Goal: Transaction & Acquisition: Purchase product/service

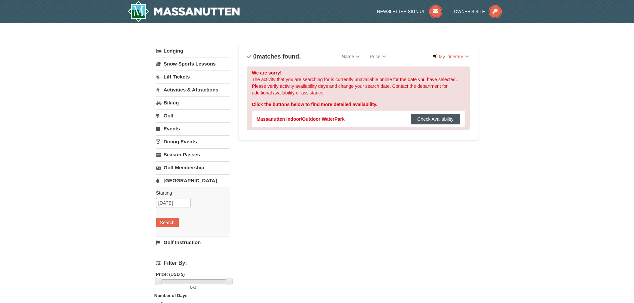
click at [428, 124] on button "Check Availability" at bounding box center [436, 119] width 50 height 11
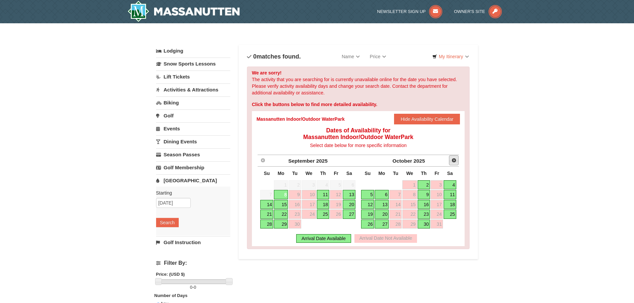
click at [455, 160] on span "Next" at bounding box center [453, 160] width 5 height 5
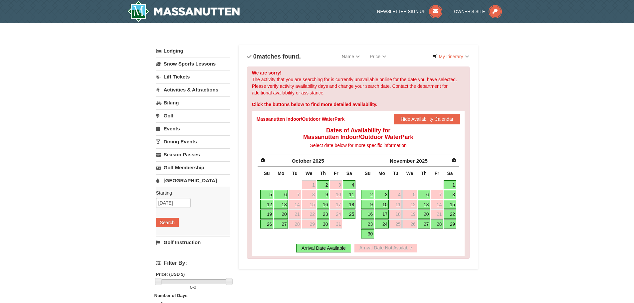
click at [452, 213] on link "22" at bounding box center [450, 214] width 13 height 9
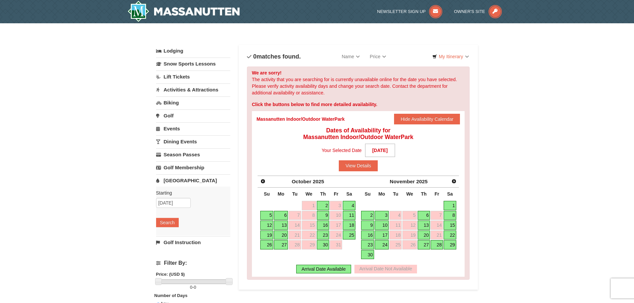
click at [425, 233] on link "20" at bounding box center [424, 235] width 13 height 9
click at [438, 234] on link "21" at bounding box center [437, 235] width 12 height 9
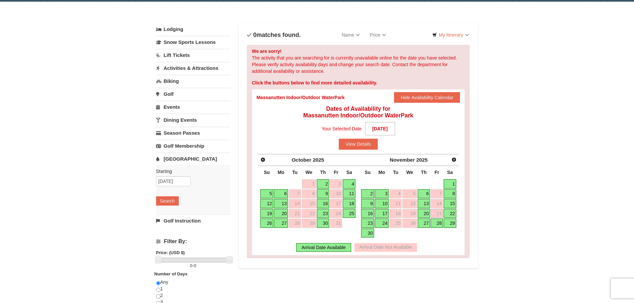
scroll to position [33, 0]
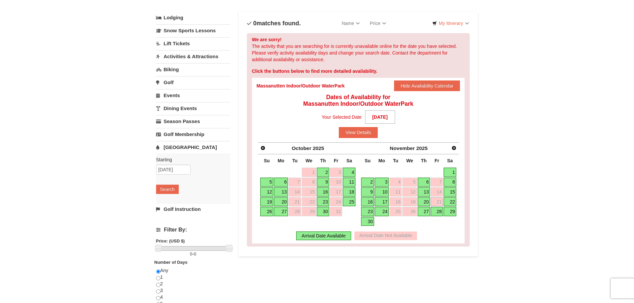
click at [451, 201] on link "22" at bounding box center [450, 201] width 13 height 9
click at [453, 212] on link "29" at bounding box center [450, 211] width 13 height 9
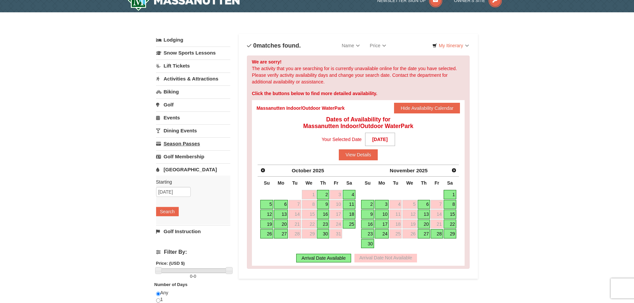
scroll to position [0, 0]
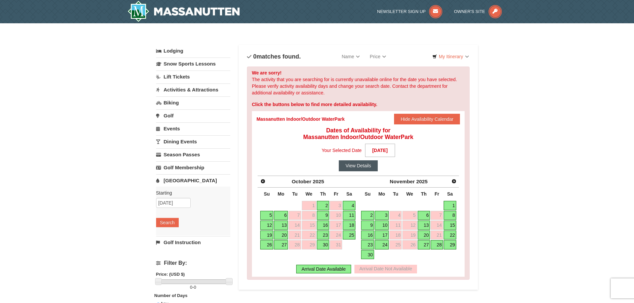
click at [363, 166] on button "View Details" at bounding box center [358, 165] width 39 height 11
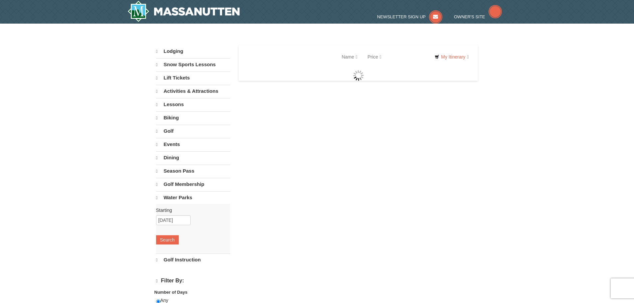
select select "9"
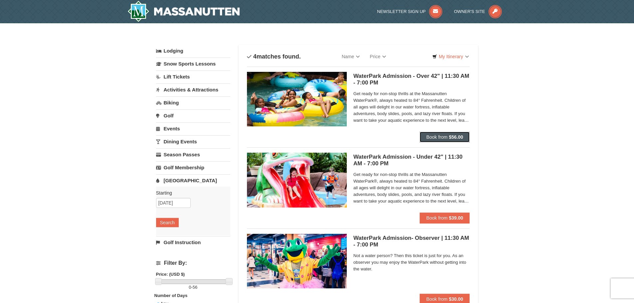
click at [454, 141] on button "Book from $56.00" at bounding box center [445, 137] width 50 height 11
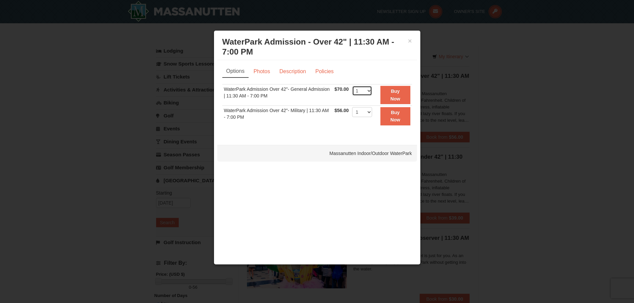
click at [371, 89] on select "1 2 3 4 5 6 7 8 9 10 11 12 13 14 15 16 17 18 19 20 21 22" at bounding box center [362, 91] width 20 height 10
select select "4"
click at [352, 86] on select "1 2 3 4 5 6 7 8 9 10 11 12 13 14 15 16 17 18 19 20 21 22" at bounding box center [362, 91] width 20 height 10
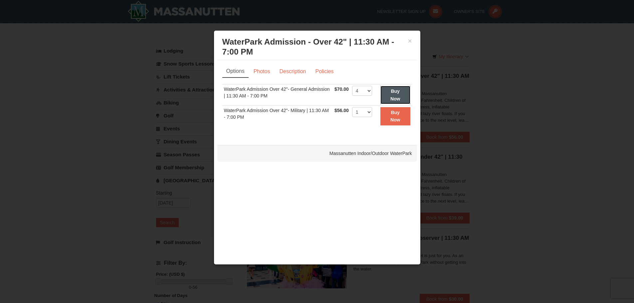
click at [392, 94] on button "Buy Now" at bounding box center [396, 95] width 30 height 18
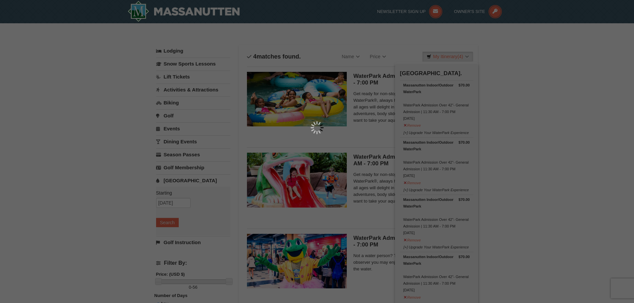
scroll to position [2, 0]
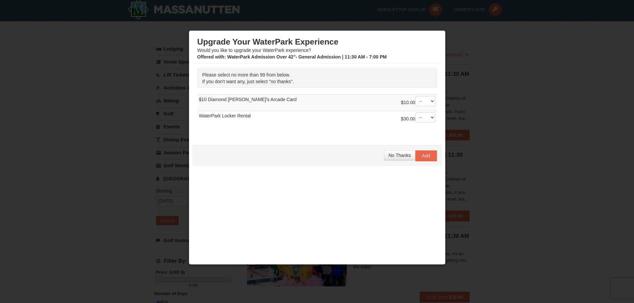
click at [379, 154] on div "No Thanks Add" at bounding box center [317, 155] width 250 height 21
click at [394, 156] on span "No Thanks" at bounding box center [399, 155] width 22 height 5
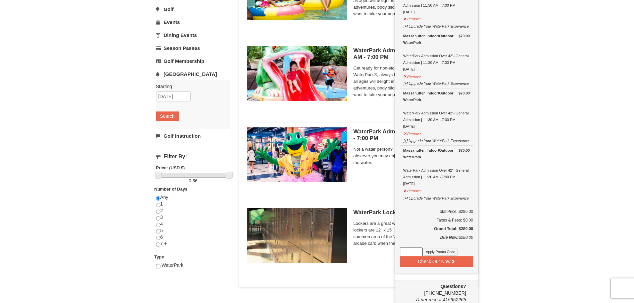
scroll to position [135, 0]
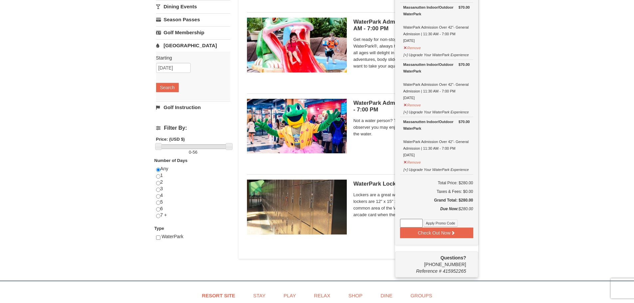
click at [413, 222] on input at bounding box center [411, 223] width 23 height 9
click at [439, 224] on button "Apply Promo Code" at bounding box center [441, 223] width 34 height 7
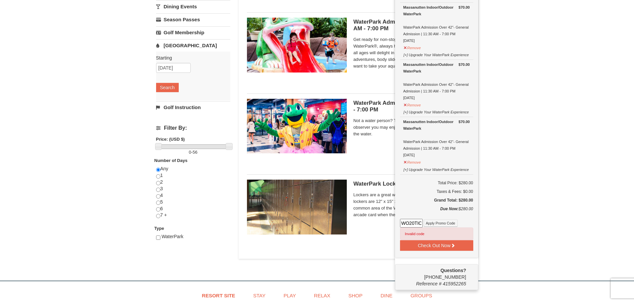
click at [419, 224] on input "WO20TICKET" at bounding box center [411, 223] width 23 height 9
click at [442, 221] on button "Apply Promo Code" at bounding box center [441, 223] width 34 height 7
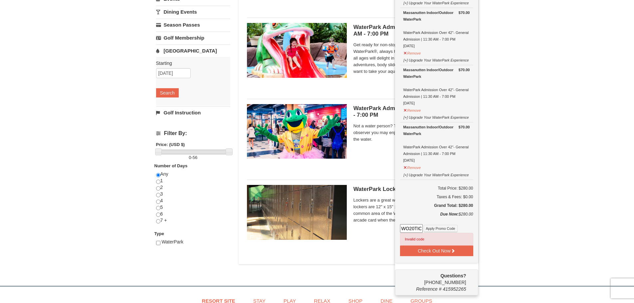
scroll to position [135, 0]
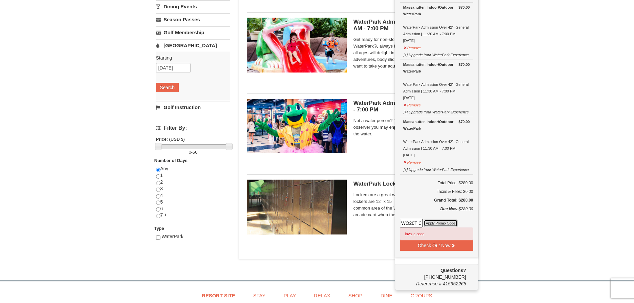
click at [436, 222] on button "Apply Promo Code" at bounding box center [441, 223] width 34 height 7
click at [408, 225] on input "WO20TICKETs" at bounding box center [411, 223] width 23 height 9
type input "Wp20TICKETs"
click at [442, 226] on button "Apply Promo Code" at bounding box center [441, 223] width 34 height 7
click at [415, 224] on input "Wp20TICKETs" at bounding box center [411, 223] width 23 height 9
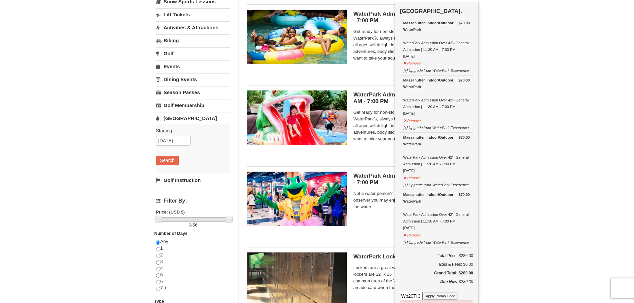
scroll to position [0, 0]
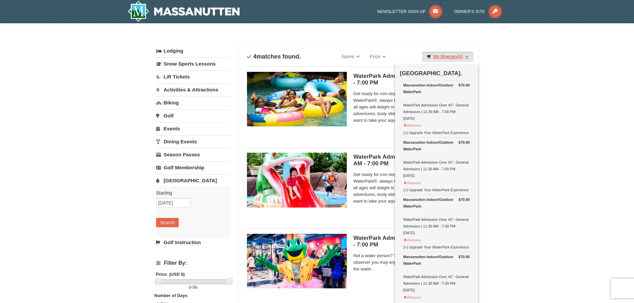
click at [441, 56] on link "My Itinerary (4)" at bounding box center [447, 57] width 51 height 10
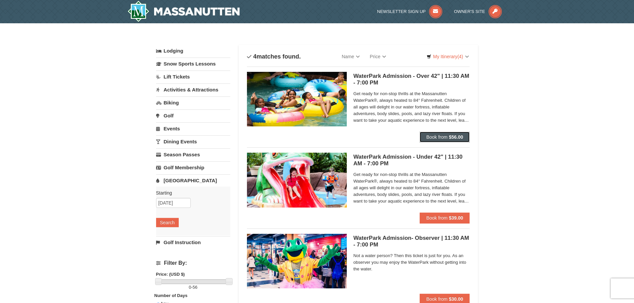
click at [448, 137] on button "Book from $56.00" at bounding box center [445, 137] width 50 height 11
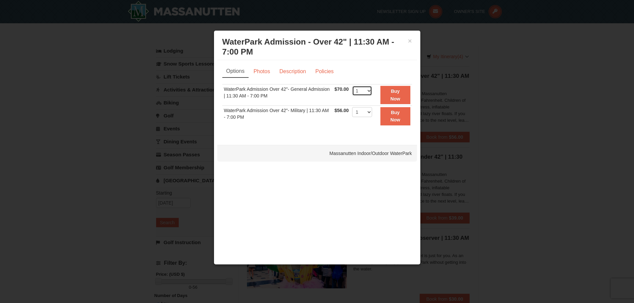
click at [367, 89] on select "1 2 3 4 5 6 7 8 9 10 11 12 13 14 15 16 17 18 19 20 21 22" at bounding box center [362, 91] width 20 height 10
click at [352, 86] on select "1 2 3 4 5 6 7 8 9 10 11 12 13 14 15 16 17 18 19 20 21 22" at bounding box center [362, 91] width 20 height 10
click at [368, 89] on select "1 2 3 4 5 6 7 8 9 10 11 12 13 14 15 16 17 18 19 20 21 22" at bounding box center [362, 91] width 20 height 10
select select "4"
click at [352, 86] on select "1 2 3 4 5 6 7 8 9 10 11 12 13 14 15 16 17 18 19 20 21 22" at bounding box center [362, 91] width 20 height 10
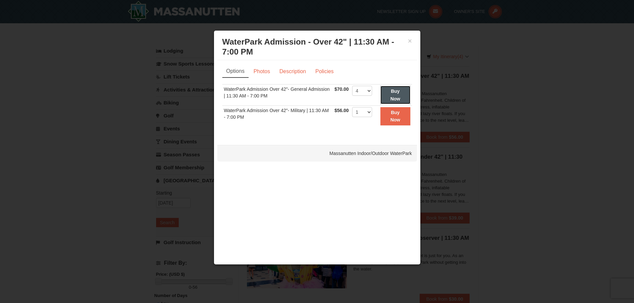
click at [391, 95] on button "Buy Now" at bounding box center [396, 95] width 30 height 18
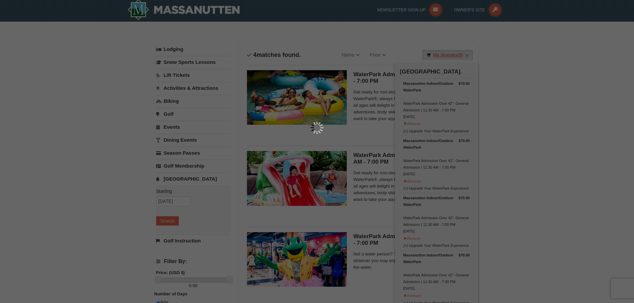
scroll to position [2, 0]
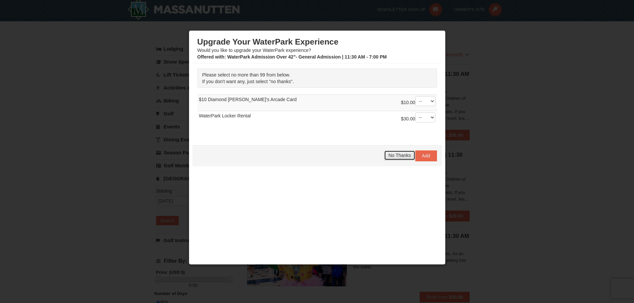
click at [391, 156] on span "No Thanks" at bounding box center [399, 155] width 22 height 5
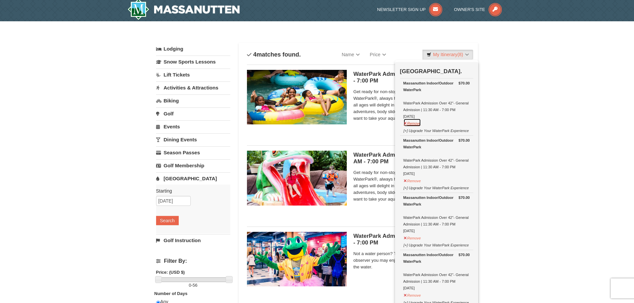
click at [414, 125] on button "Remove" at bounding box center [412, 123] width 18 height 8
click at [413, 126] on button "Remove" at bounding box center [412, 123] width 18 height 8
click at [412, 124] on button "Remove" at bounding box center [412, 123] width 18 height 8
click at [413, 125] on button "Remove" at bounding box center [412, 123] width 18 height 8
click at [494, 141] on div "× Categories List Filter My Itinerary (4) Check Out Now Water Park Pass. $70.00…" at bounding box center [317, 214] width 634 height 386
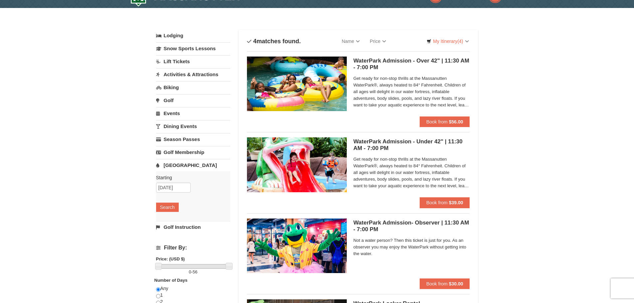
scroll to position [0, 0]
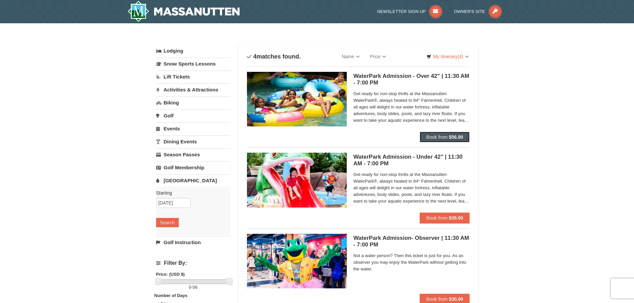
click at [447, 136] on span "Book from" at bounding box center [436, 136] width 21 height 5
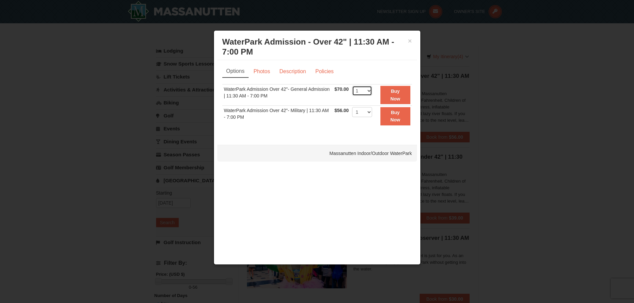
click at [364, 91] on select "1 2 3 4 5 6 7 8 9 10 11 12 13 14 15 16 17 18 19 20 21 22" at bounding box center [362, 91] width 20 height 10
select select "4"
click at [352, 86] on select "1 2 3 4 5 6 7 8 9 10 11 12 13 14 15 16 17 18 19 20 21 22" at bounding box center [362, 91] width 20 height 10
click at [397, 92] on strong "Buy Now" at bounding box center [395, 95] width 10 height 13
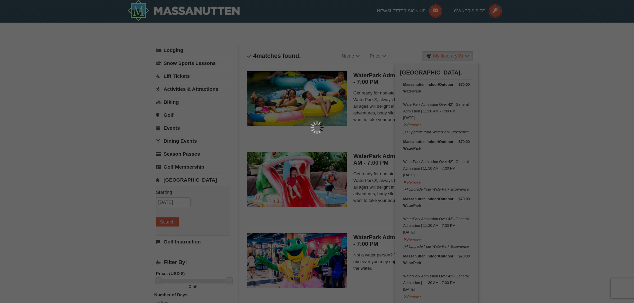
scroll to position [2, 0]
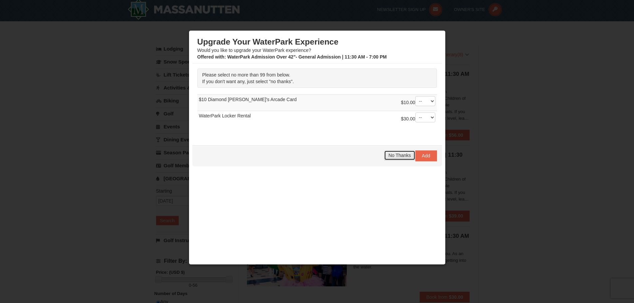
click at [394, 154] on span "No Thanks" at bounding box center [399, 155] width 22 height 5
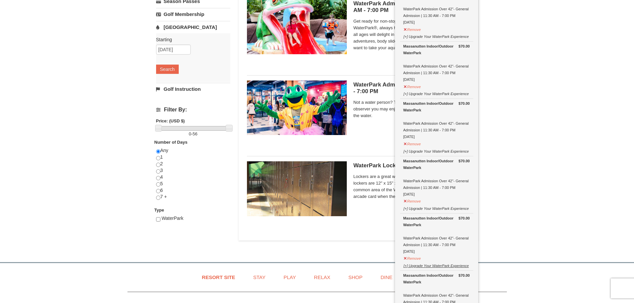
scroll to position [168, 0]
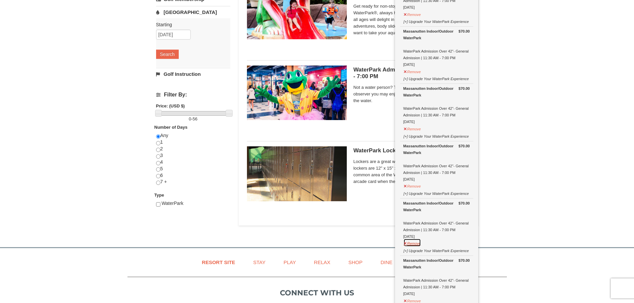
click at [415, 245] on button "Remove" at bounding box center [412, 243] width 18 height 8
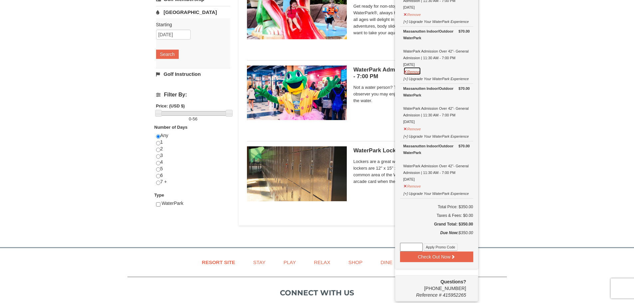
click at [410, 72] on button "Remove" at bounding box center [412, 71] width 18 height 8
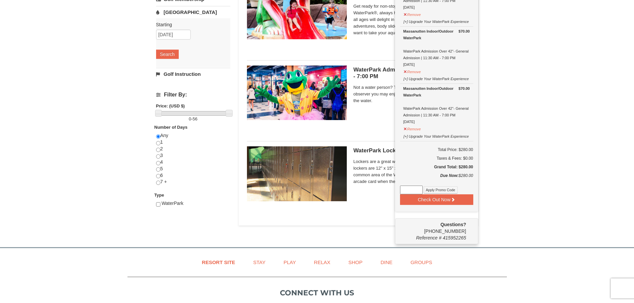
click at [413, 193] on input at bounding box center [411, 190] width 23 height 9
type input "WP20TICKET"
click at [427, 191] on button "Apply Promo Code" at bounding box center [441, 189] width 34 height 7
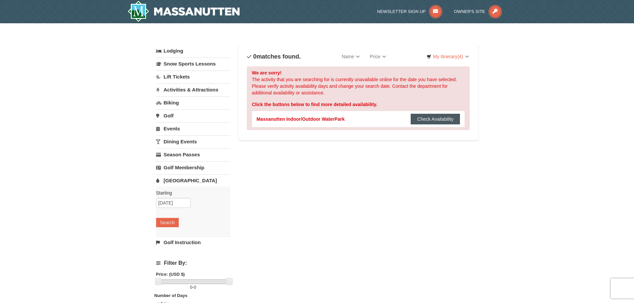
click at [441, 119] on button "Check Availability" at bounding box center [436, 119] width 50 height 11
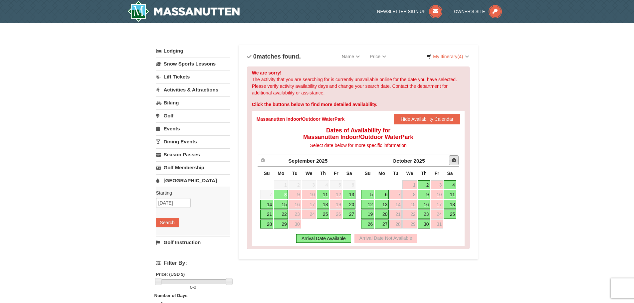
click at [455, 160] on span "Next" at bounding box center [453, 160] width 5 height 5
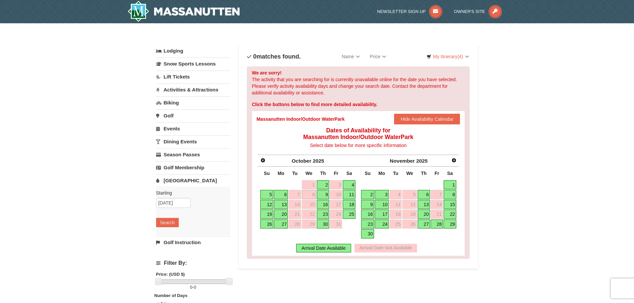
click at [368, 201] on link "9" at bounding box center [367, 204] width 13 height 9
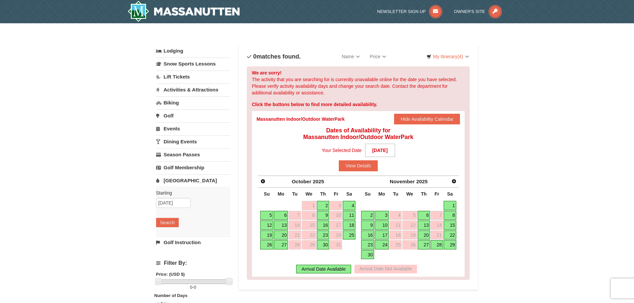
click at [439, 245] on link "28" at bounding box center [437, 244] width 12 height 9
click at [357, 168] on button "View Details" at bounding box center [358, 165] width 39 height 11
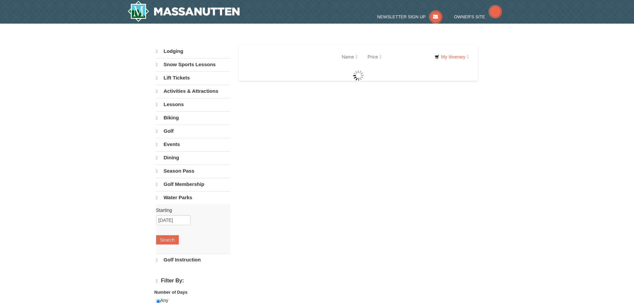
select select "9"
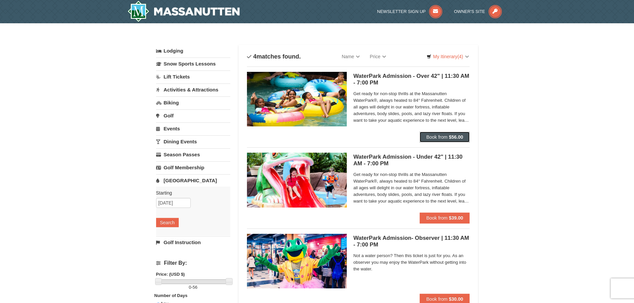
click at [451, 135] on strong "$56.00" at bounding box center [456, 136] width 14 height 5
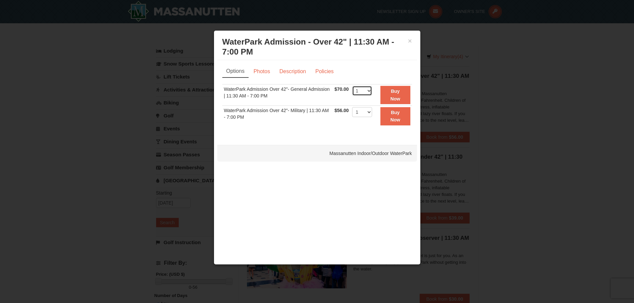
drag, startPoint x: 365, startPoint y: 91, endPoint x: 365, endPoint y: 95, distance: 3.7
click at [366, 91] on select "1 2 3 4 5 6 7 8 9 10 11 12 13 14 15 16 17 18 19 20 21 22" at bounding box center [362, 91] width 20 height 10
select select "4"
click at [352, 86] on select "1 2 3 4 5 6 7 8 9 10 11 12 13 14 15 16 17 18 19 20 21 22" at bounding box center [362, 91] width 20 height 10
click at [394, 92] on strong "Buy Now" at bounding box center [395, 95] width 10 height 13
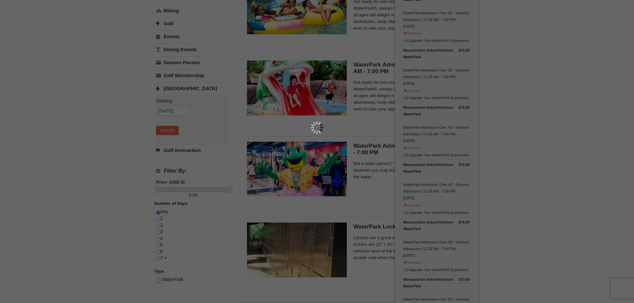
scroll to position [102, 0]
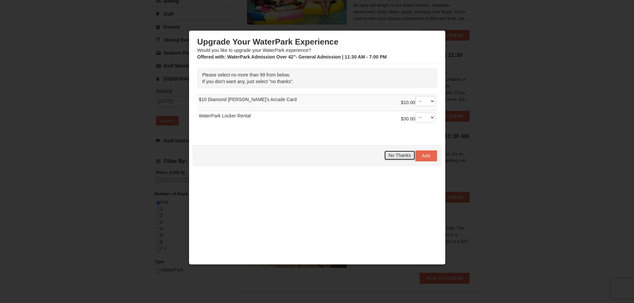
click at [399, 155] on span "No Thanks" at bounding box center [399, 155] width 22 height 5
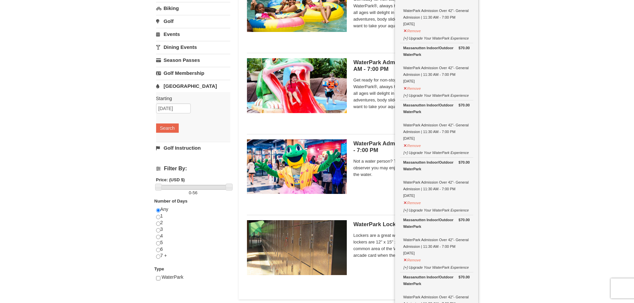
scroll to position [133, 0]
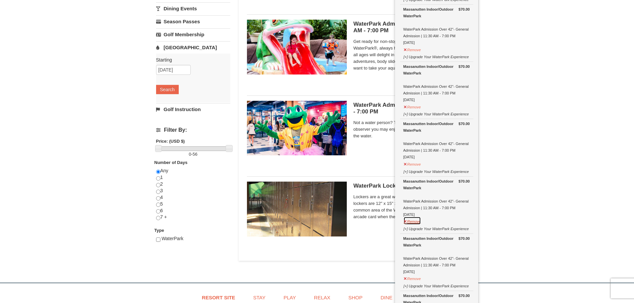
click at [416, 221] on button "Remove" at bounding box center [412, 221] width 18 height 8
click at [415, 220] on button "Remove" at bounding box center [412, 221] width 18 height 8
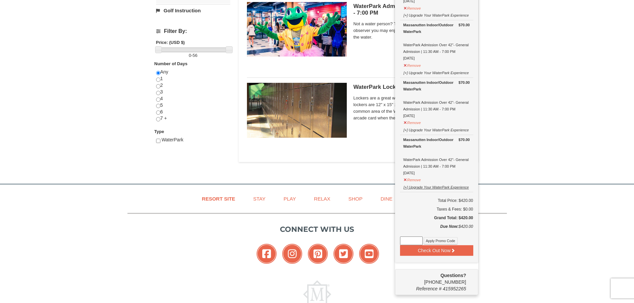
scroll to position [233, 0]
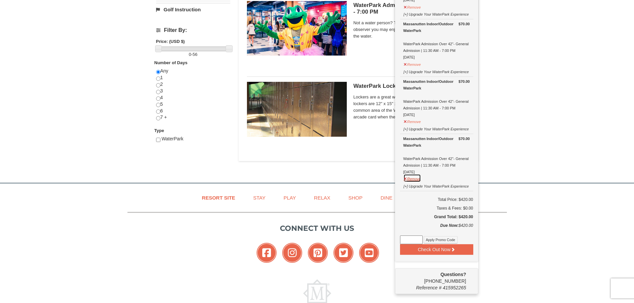
click at [416, 180] on button "Remove" at bounding box center [412, 178] width 18 height 8
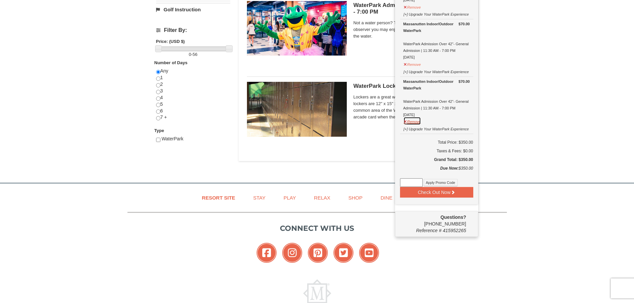
click at [413, 122] on button "Remove" at bounding box center [412, 121] width 18 height 8
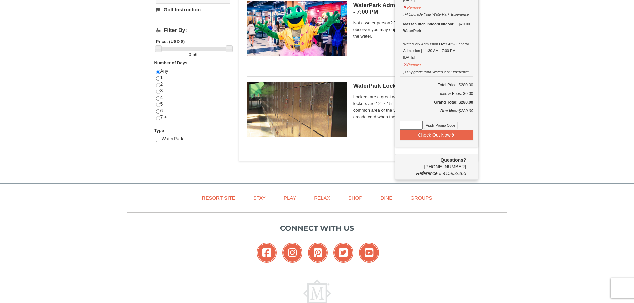
click at [412, 129] on input at bounding box center [411, 125] width 23 height 9
type input "WP20TICKET"
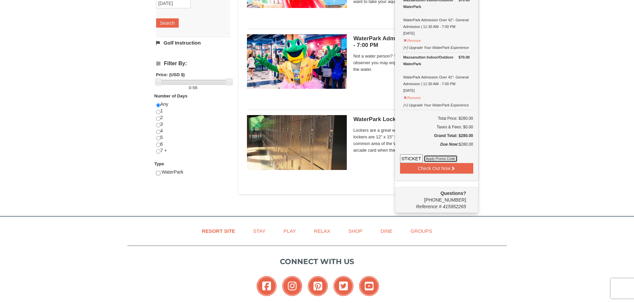
scroll to position [0, 0]
click at [436, 159] on button "Apply Promo Code" at bounding box center [441, 158] width 34 height 7
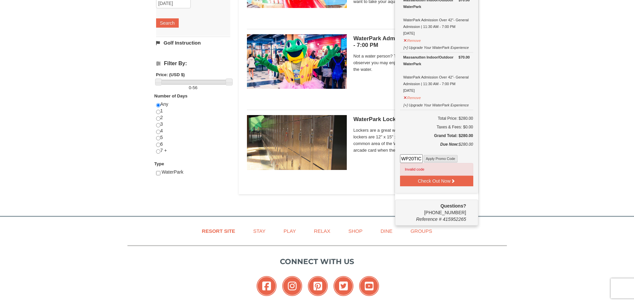
drag, startPoint x: 446, startPoint y: 152, endPoint x: 443, endPoint y: 156, distance: 5.5
click at [446, 154] on div "Due Now: $280.00" at bounding box center [436, 147] width 73 height 13
click at [440, 160] on button "Apply Promo Code" at bounding box center [441, 158] width 34 height 7
click at [446, 157] on button "Apply Promo Code" at bounding box center [441, 158] width 34 height 7
click at [432, 162] on button "Apply Promo Code" at bounding box center [441, 158] width 34 height 7
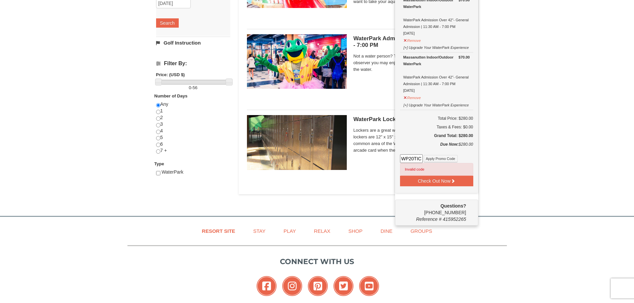
click at [407, 158] on input "WP20TICKET" at bounding box center [411, 158] width 23 height 9
drag, startPoint x: 401, startPoint y: 158, endPoint x: 507, endPoint y: 157, distance: 105.5
click at [507, 157] on div "× Categories List Filter My Itinerary (4) Check Out Now [GEOGRAPHIC_DATA]. $70.…" at bounding box center [317, 17] width 634 height 386
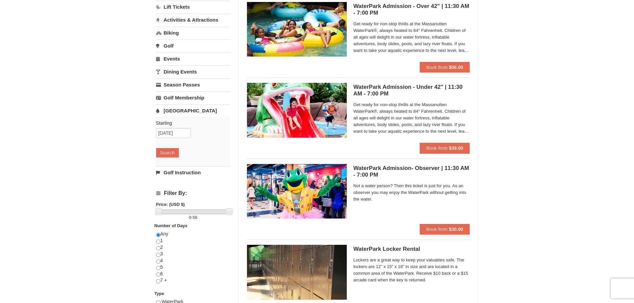
scroll to position [0, 0]
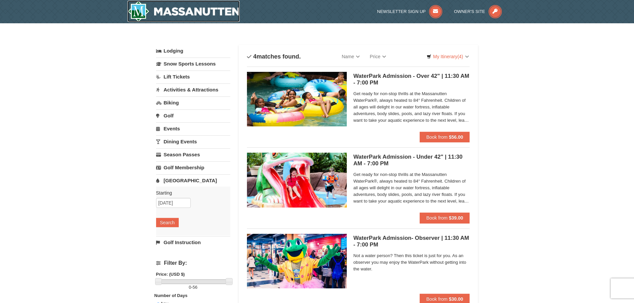
click at [183, 12] on img at bounding box center [184, 11] width 113 height 21
